Goal: Task Accomplishment & Management: Manage account settings

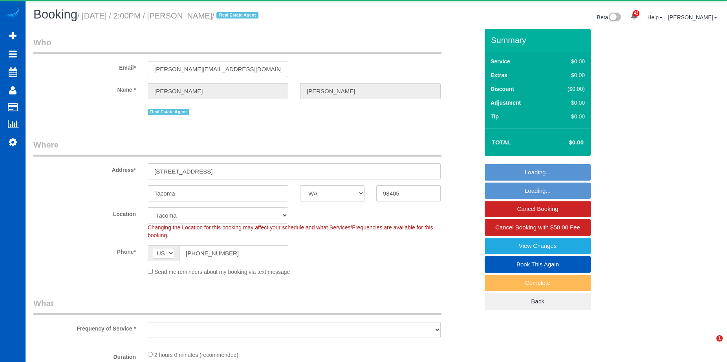
select select "WA"
select select "199"
select select "object:1099"
select select "spot1"
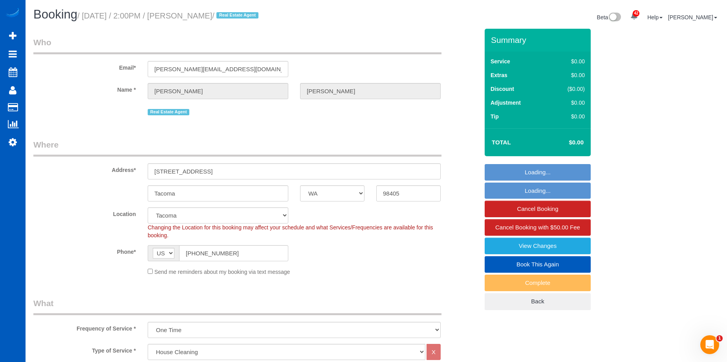
select select "object:1193"
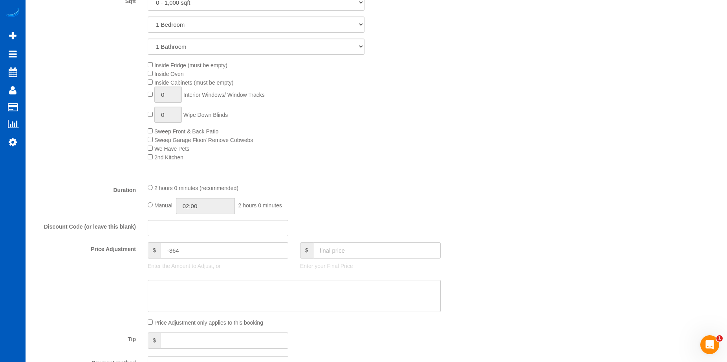
scroll to position [354, 0]
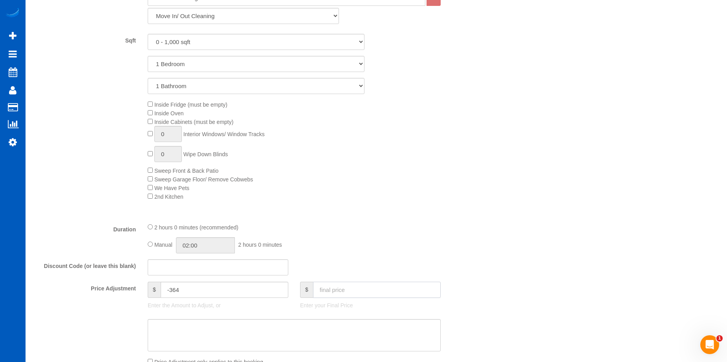
click at [366, 287] on input "text" at bounding box center [377, 289] width 128 height 16
drag, startPoint x: 206, startPoint y: 287, endPoint x: 112, endPoint y: 280, distance: 94.6
click at [112, 280] on fieldset "What Frequency of Service * One Time Weekly - 15.00% Every 2 Weeks - 10.00% Eve…" at bounding box center [256, 180] width 446 height 474
click at [272, 330] on textarea at bounding box center [294, 335] width 293 height 32
type input "0"
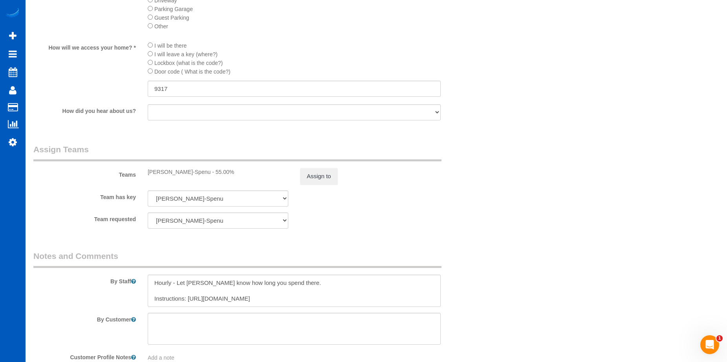
scroll to position [943, 0]
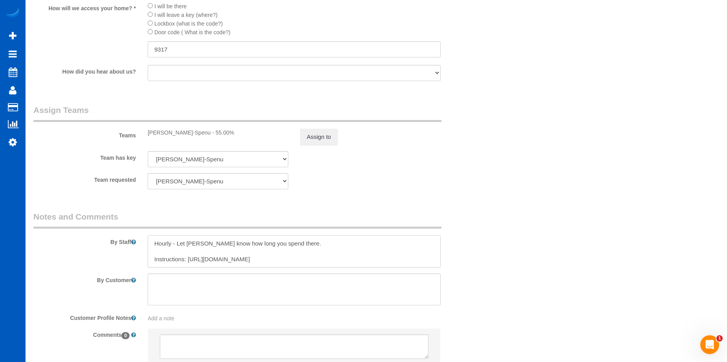
drag, startPoint x: 177, startPoint y: 241, endPoint x: 133, endPoint y: 241, distance: 44.4
click at [133, 241] on div "By Staff" at bounding box center [256, 239] width 457 height 57
drag, startPoint x: 277, startPoint y: 242, endPoint x: 101, endPoint y: 232, distance: 176.3
click at [101, 232] on div "By Staff" at bounding box center [256, 239] width 457 height 57
click at [154, 258] on textarea at bounding box center [294, 251] width 293 height 32
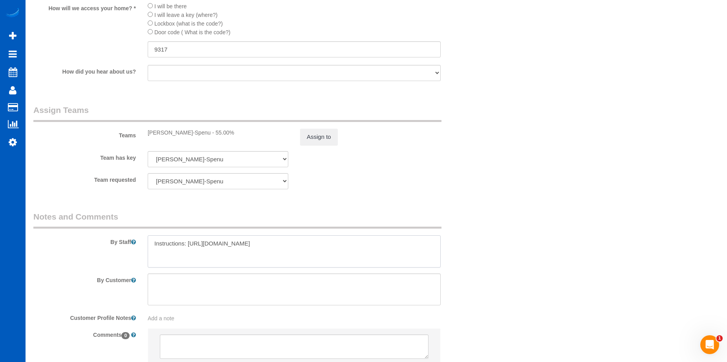
drag, startPoint x: 187, startPoint y: 242, endPoint x: 343, endPoint y: 252, distance: 156.0
click at [340, 257] on textarea at bounding box center [294, 251] width 293 height 32
type textarea "Instructions: [URL][DOMAIN_NAME]"
